Goal: Transaction & Acquisition: Purchase product/service

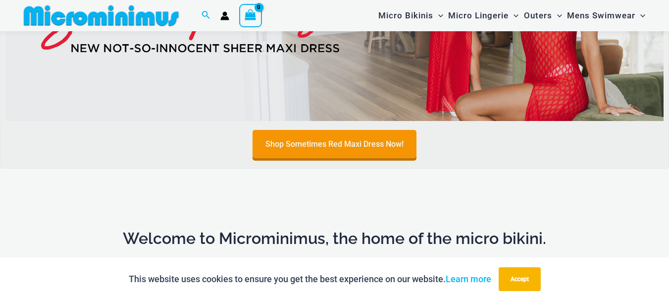
scroll to position [488, 0]
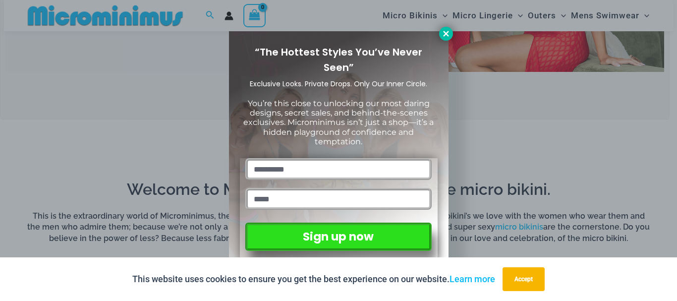
click at [445, 35] on icon at bounding box center [446, 33] width 9 height 9
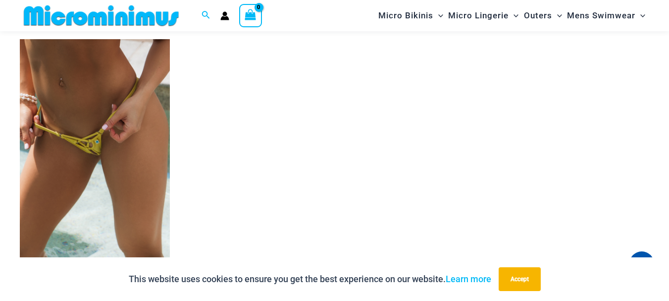
scroll to position [2992, 0]
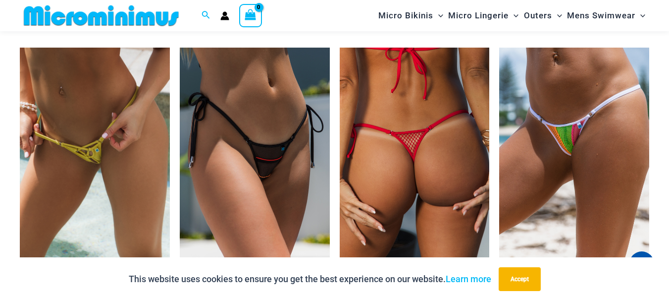
click at [442, 151] on img at bounding box center [415, 160] width 150 height 225
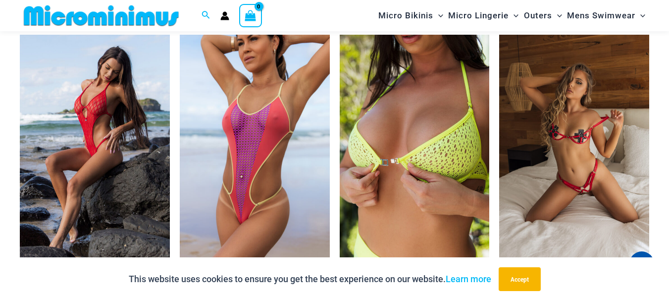
scroll to position [2194, 0]
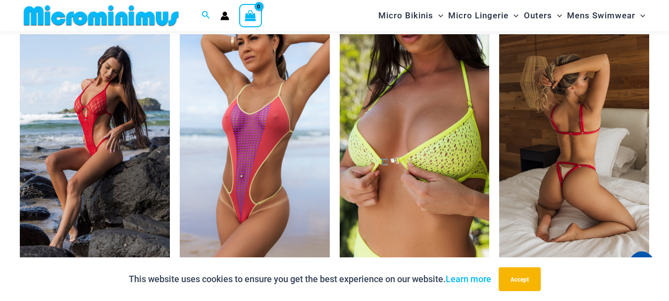
click at [613, 153] on img at bounding box center [574, 146] width 150 height 225
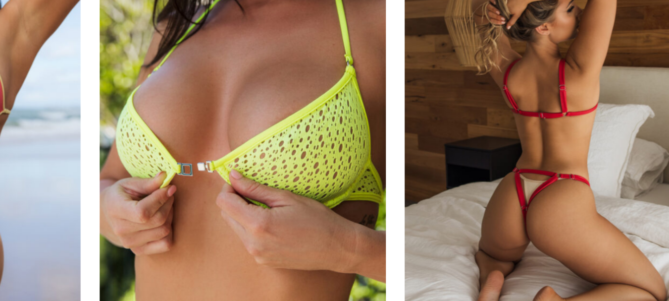
scroll to position [2183, 0]
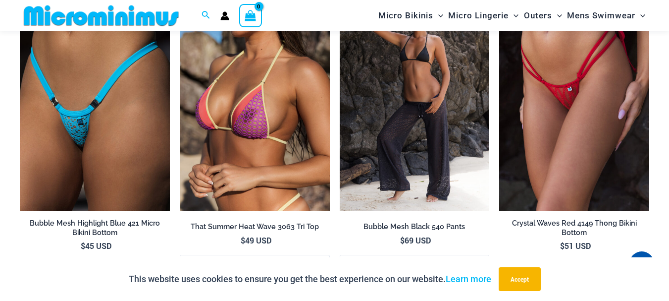
scroll to position [1599, 0]
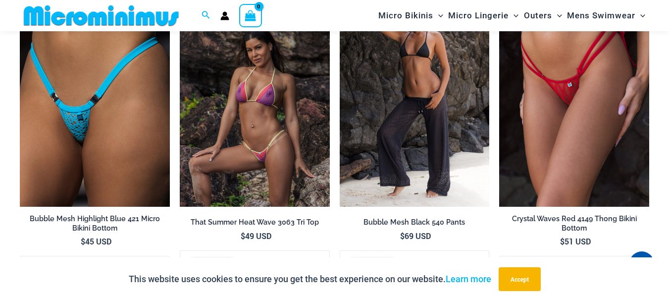
click at [274, 111] on img at bounding box center [255, 94] width 150 height 225
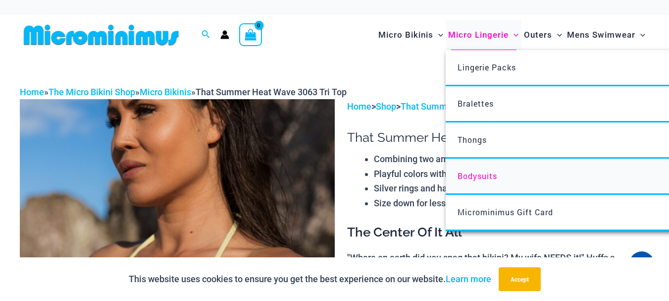
click at [473, 175] on span "Bodysuits" at bounding box center [478, 175] width 40 height 10
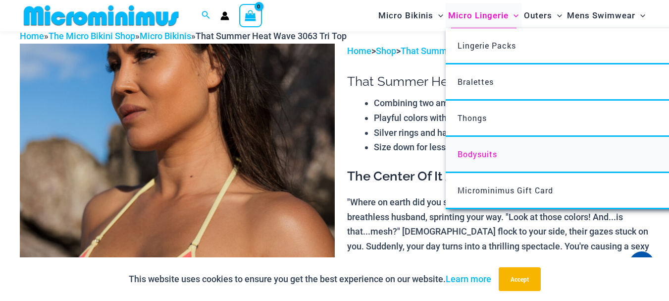
scroll to position [66, 0]
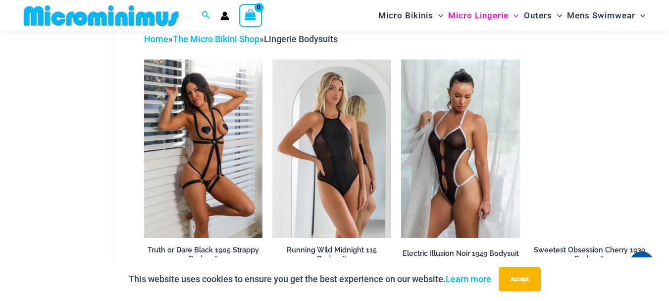
scroll to position [83, 0]
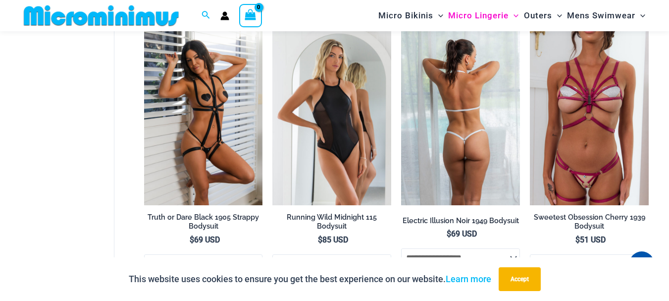
click at [518, 186] on img at bounding box center [460, 116] width 119 height 178
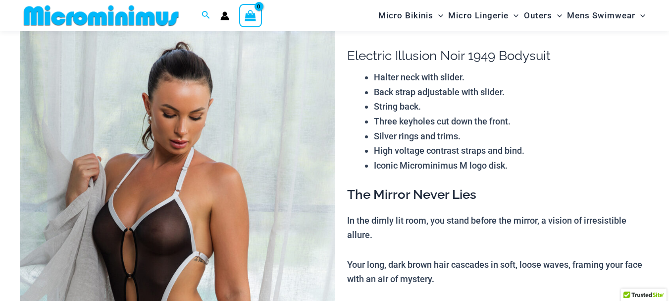
scroll to position [73, 0]
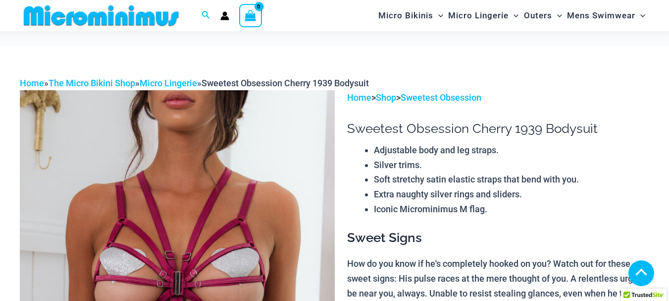
scroll to position [155, 0]
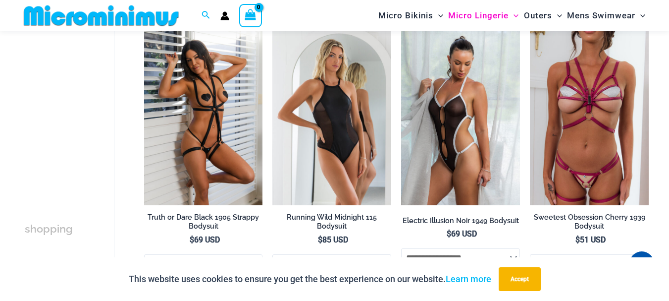
scroll to position [83, 0]
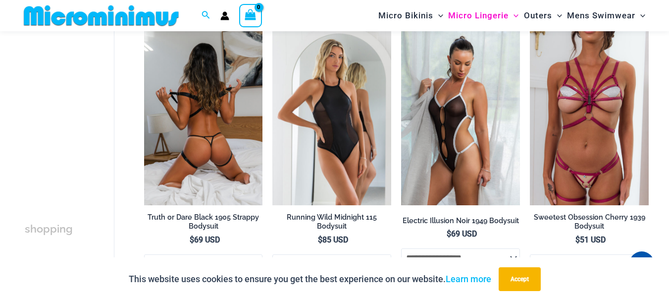
click at [205, 123] on img at bounding box center [203, 116] width 119 height 178
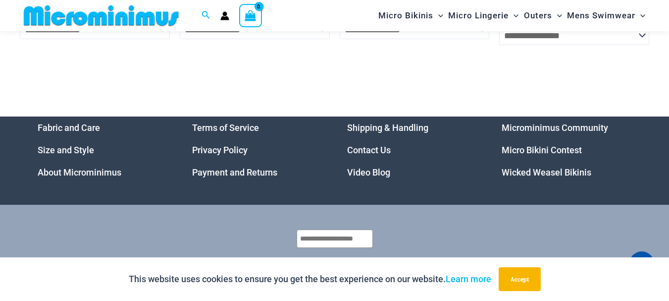
scroll to position [3210, 0]
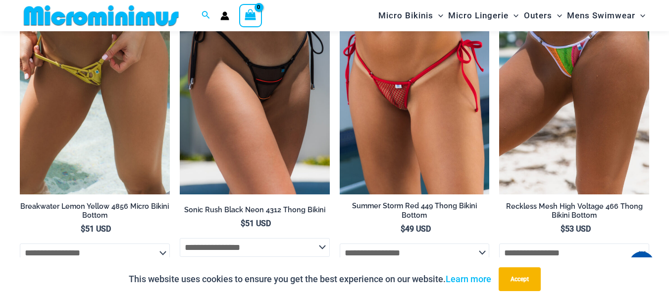
scroll to position [3069, 0]
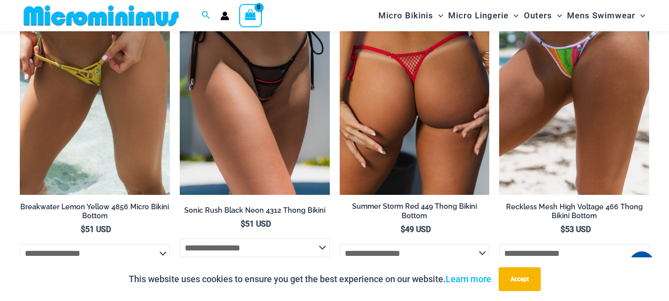
click at [445, 125] on img at bounding box center [415, 82] width 150 height 225
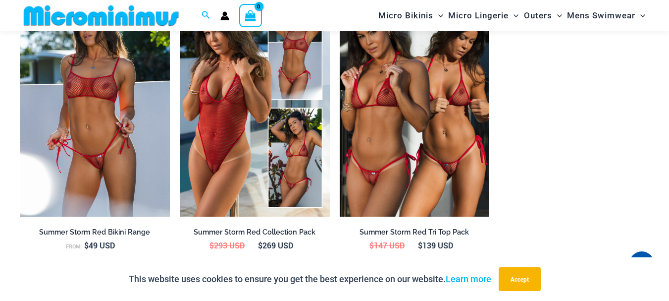
scroll to position [930, 0]
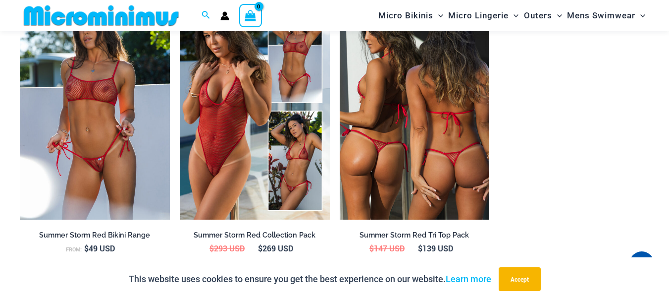
click at [443, 157] on img at bounding box center [415, 107] width 150 height 225
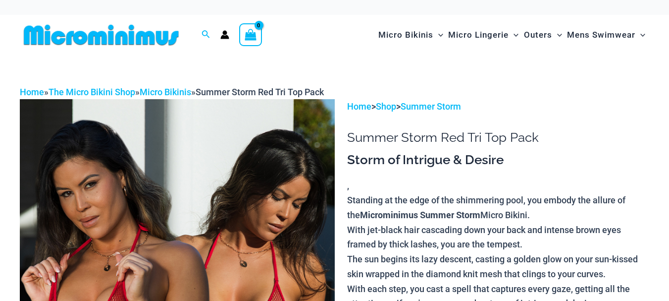
scroll to position [113, 0]
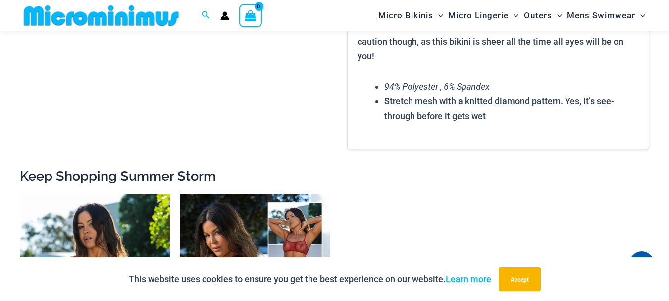
scroll to position [1316, 0]
